Goal: Task Accomplishment & Management: Use online tool/utility

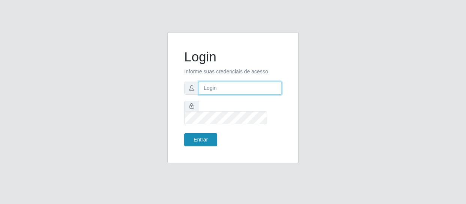
type input "[EMAIL_ADDRESS][DOMAIN_NAME]"
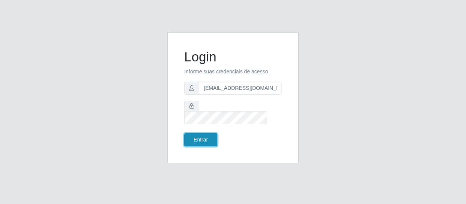
click at [202, 133] on button "Entrar" at bounding box center [200, 139] width 33 height 13
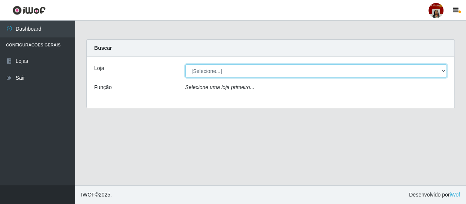
click at [442, 69] on select "[Selecione...] Mar Vermelho - Loja 04" at bounding box center [316, 70] width 262 height 13
select select "251"
click at [185, 64] on select "[Selecione...] Mar Vermelho - Loja 04" at bounding box center [316, 70] width 262 height 13
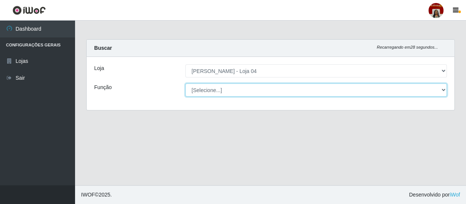
click at [440, 89] on select "[Selecione...] ASG ASG + ASG ++ Auxiliar de Depósito Auxiliar de Depósito + Aux…" at bounding box center [316, 90] width 262 height 13
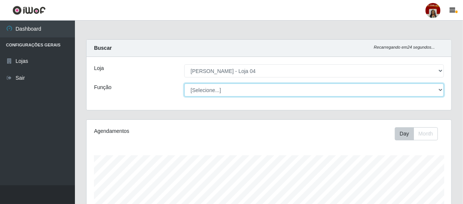
click at [442, 88] on select "[Selecione...] ASG ASG + ASG ++ Auxiliar de Depósito Auxiliar de Depósito + Aux…" at bounding box center [314, 90] width 260 height 13
select select "22"
click at [184, 84] on select "[Selecione...] ASG ASG + ASG ++ Auxiliar de Depósito Auxiliar de Depósito + Aux…" at bounding box center [314, 90] width 260 height 13
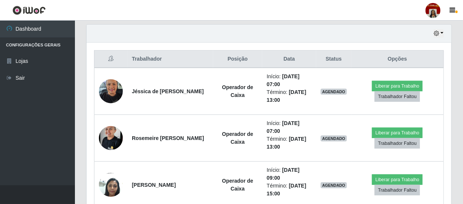
scroll to position [262, 0]
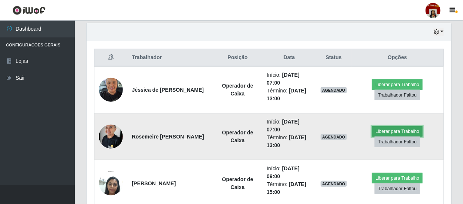
click at [390, 133] on button "Liberar para Trabalho" at bounding box center [397, 131] width 51 height 10
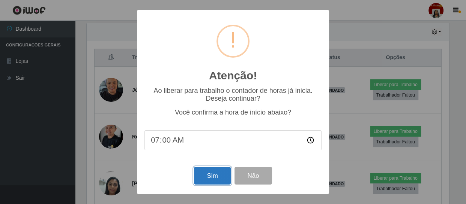
click at [211, 174] on button "Sim" at bounding box center [212, 176] width 36 height 18
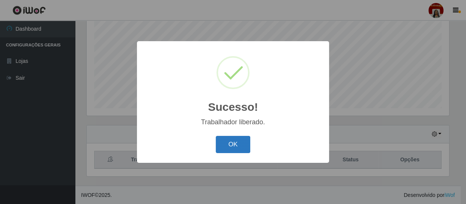
click at [222, 147] on button "OK" at bounding box center [233, 145] width 35 height 18
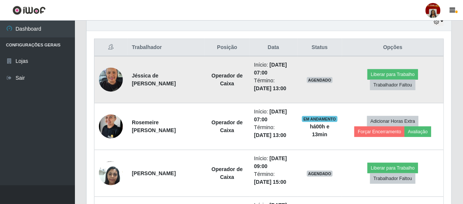
scroll to position [273, 0]
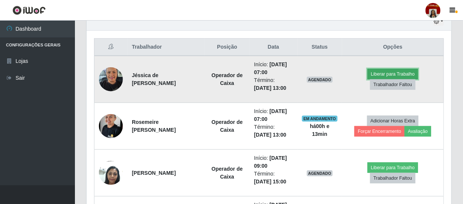
click at [386, 71] on button "Liberar para Trabalho" at bounding box center [393, 74] width 51 height 10
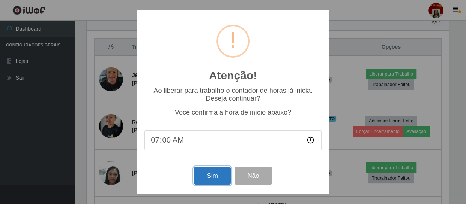
click at [219, 177] on button "Sim" at bounding box center [212, 176] width 36 height 18
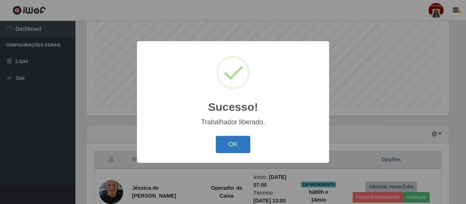
click at [232, 148] on button "OK" at bounding box center [233, 145] width 35 height 18
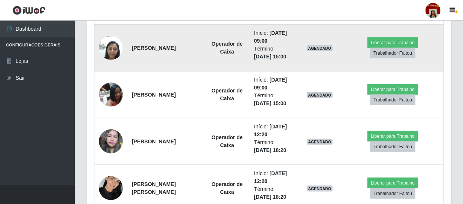
scroll to position [398, 0]
